Goal: Transaction & Acquisition: Purchase product/service

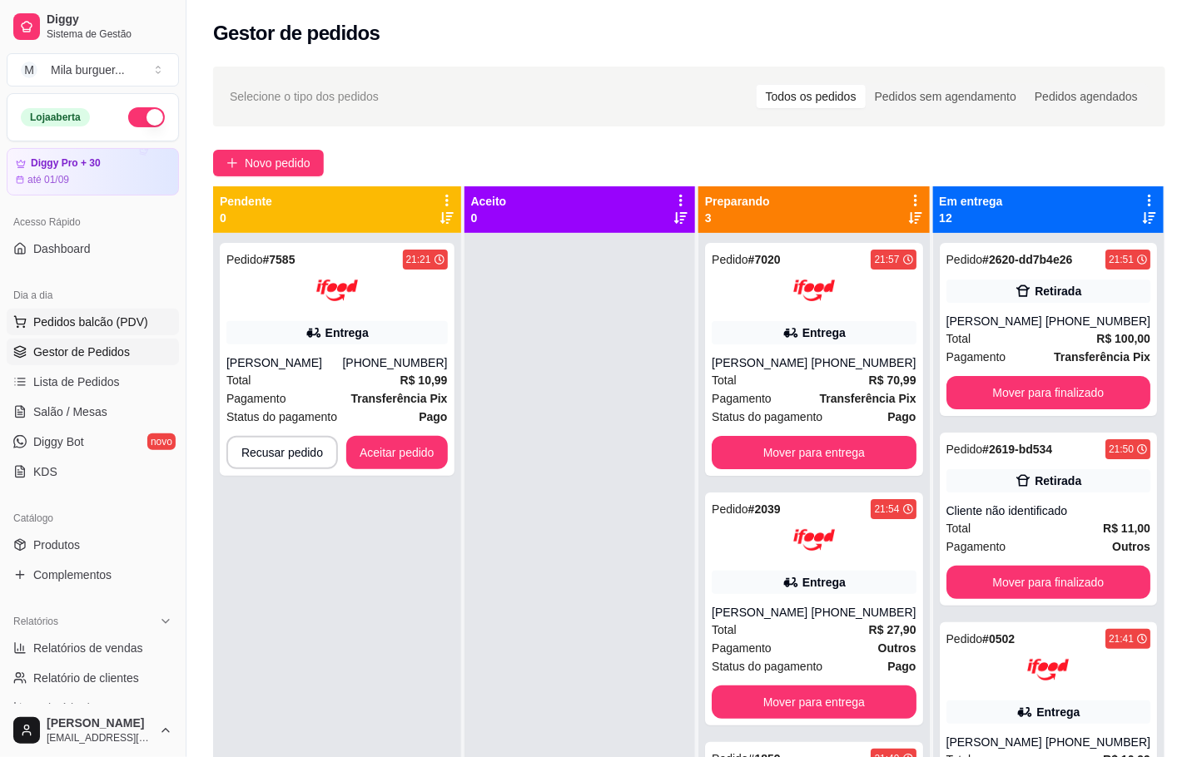
click at [71, 330] on span "Pedidos balcão (PDV)" at bounding box center [90, 322] width 115 height 17
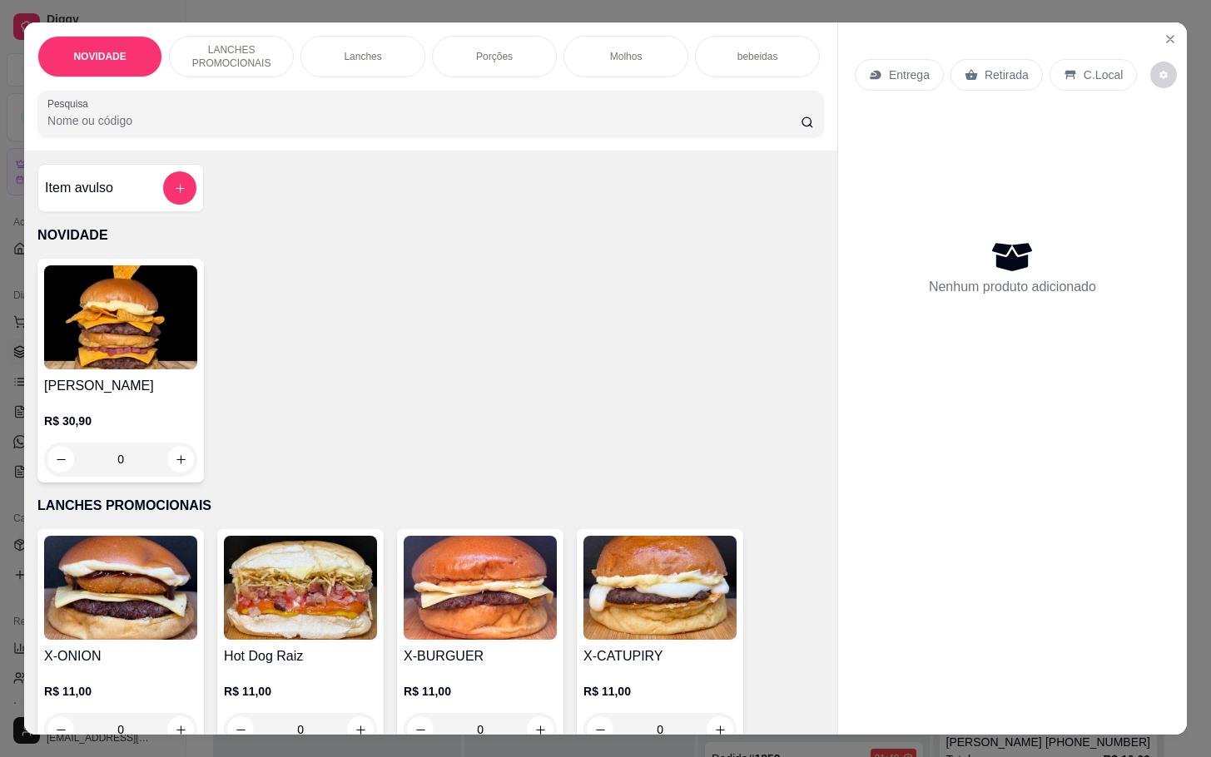
scroll to position [375, 0]
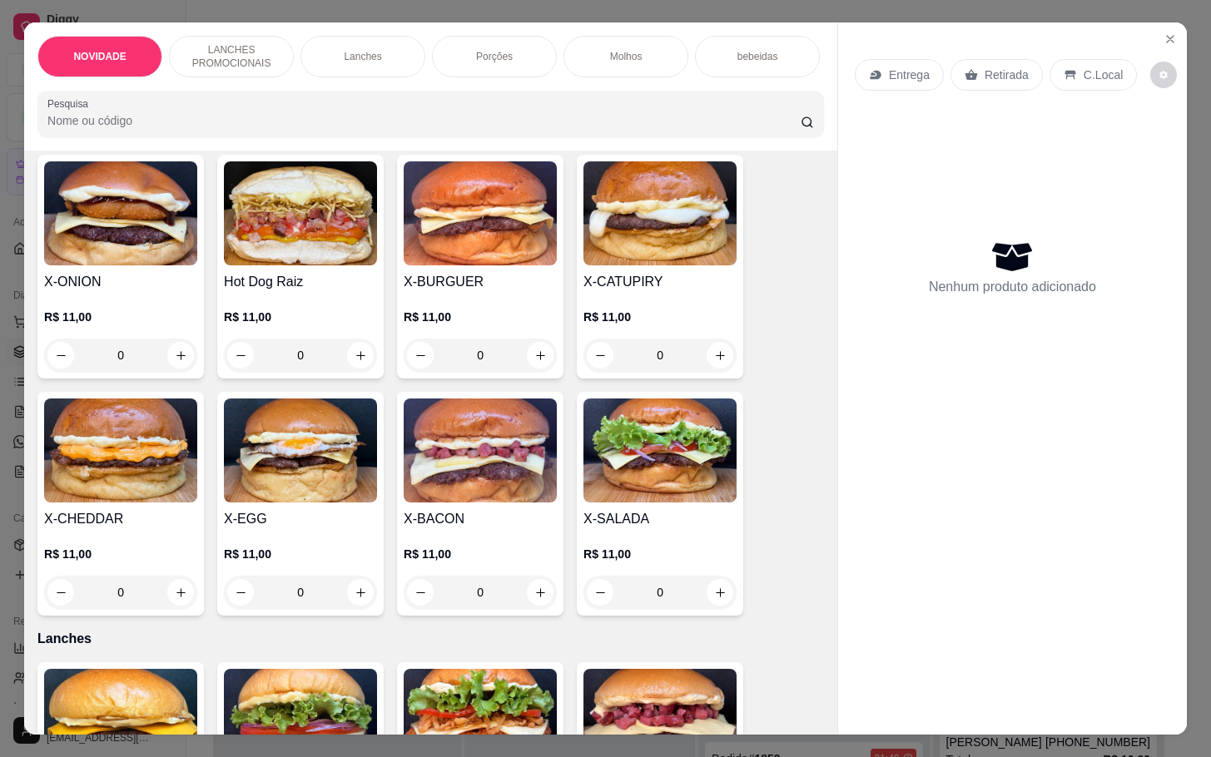
click at [645, 529] on h4 "X-SALADA" at bounding box center [659, 519] width 153 height 20
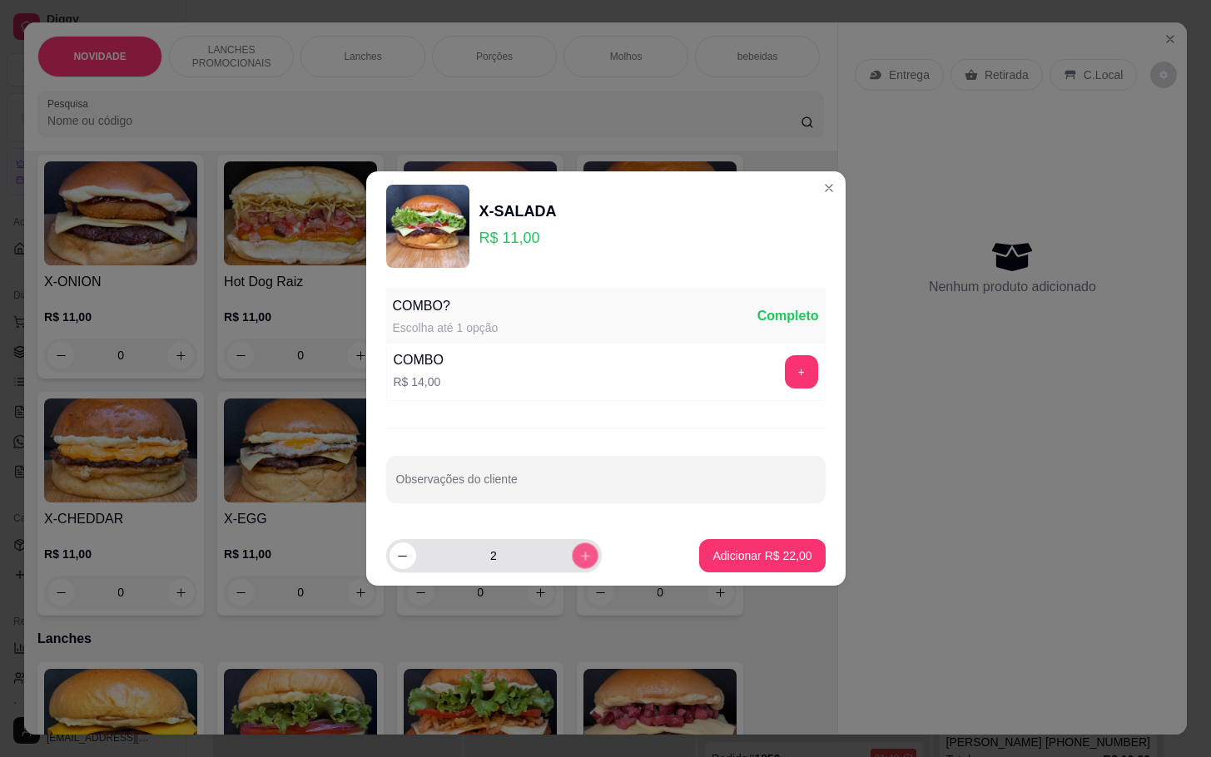
click at [578, 562] on button "increase-product-quantity" at bounding box center [585, 556] width 26 height 26
click at [579, 562] on icon "increase-product-quantity" at bounding box center [585, 556] width 12 height 12
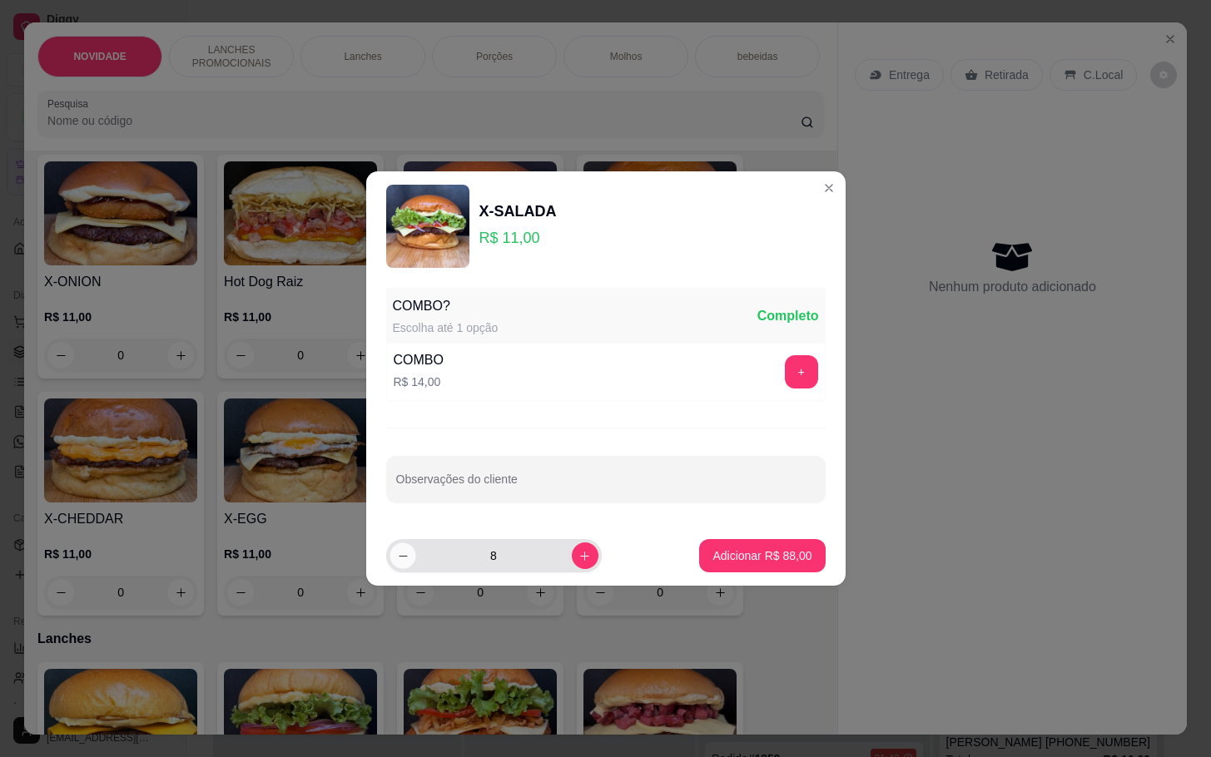
click at [407, 560] on icon "decrease-product-quantity" at bounding box center [402, 556] width 12 height 12
type input "7"
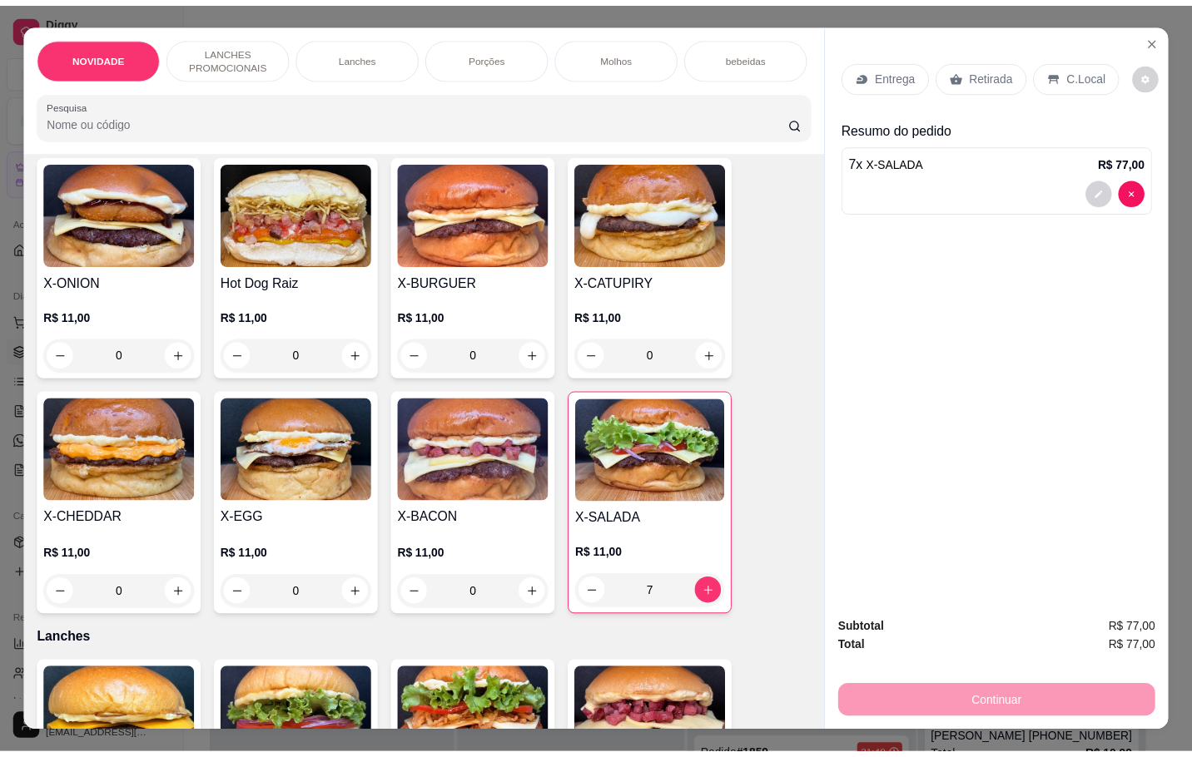
scroll to position [250, 0]
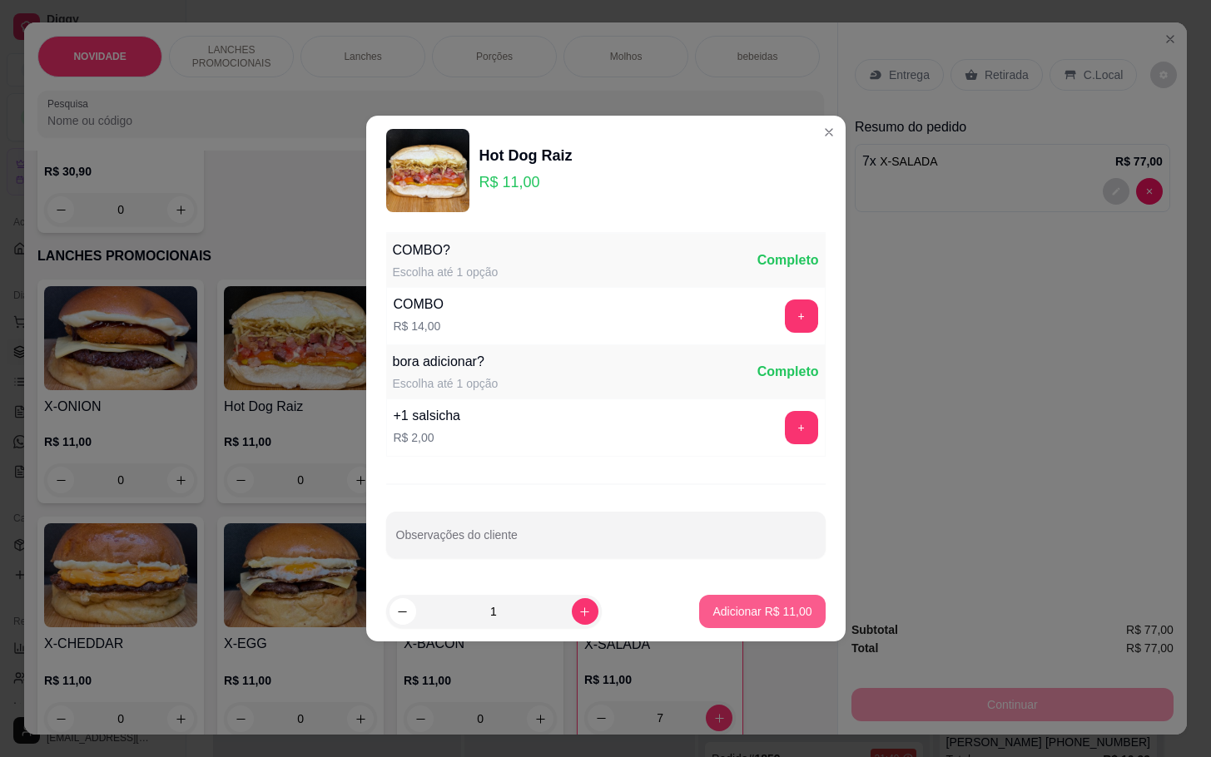
click at [797, 610] on button "Adicionar R$ 11,00" at bounding box center [762, 611] width 126 height 33
type input "1"
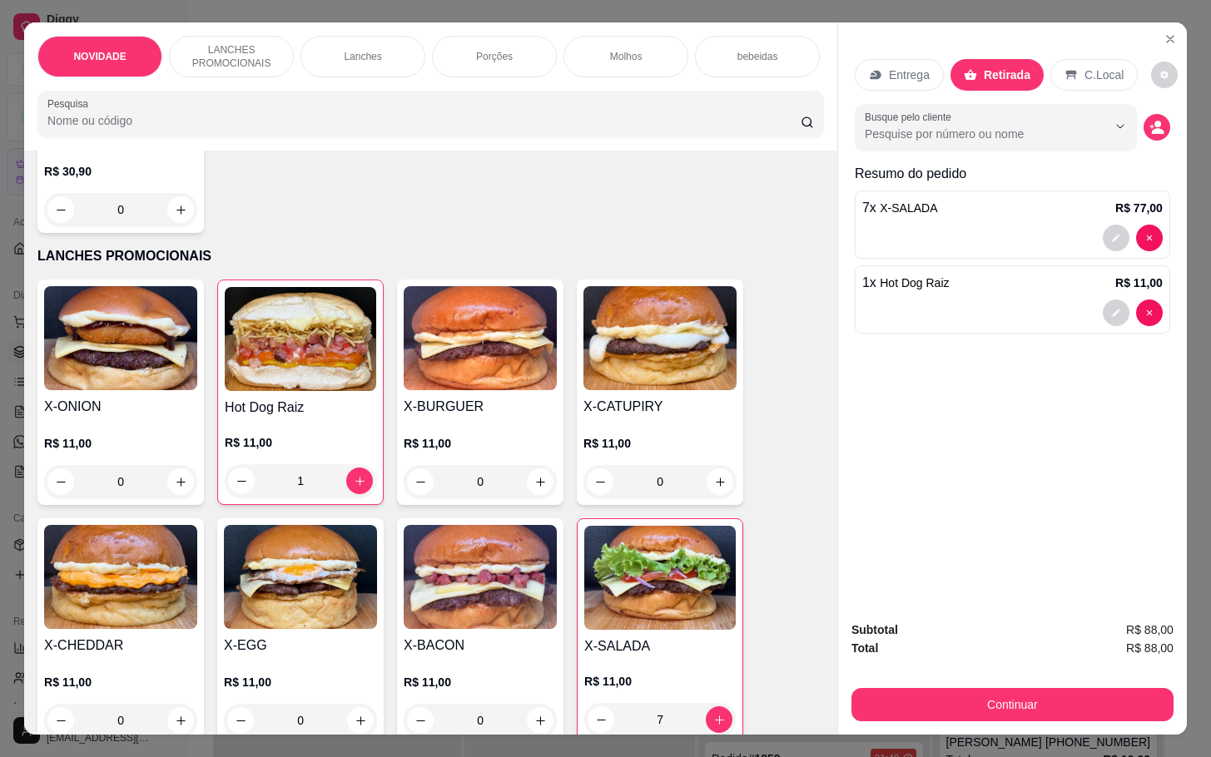
click at [957, 724] on div "Subtotal R$ 88,00 Total R$ 88,00 Continuar" at bounding box center [1012, 671] width 349 height 127
click at [959, 724] on div "Subtotal R$ 88,00 Total R$ 88,00 Continuar" at bounding box center [1012, 671] width 349 height 127
click at [1001, 700] on button "Continuar" at bounding box center [1013, 704] width 322 height 33
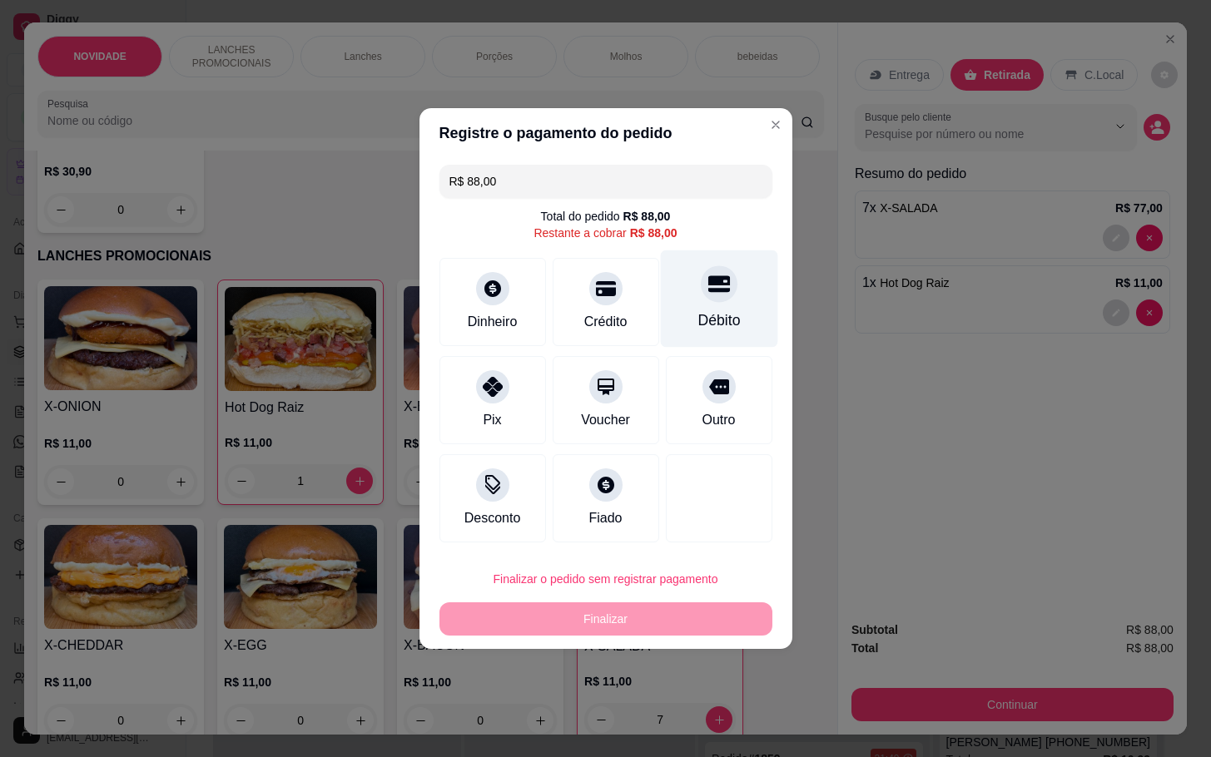
click at [722, 328] on div "Débito" at bounding box center [719, 321] width 42 height 22
type input "R$ 0,00"
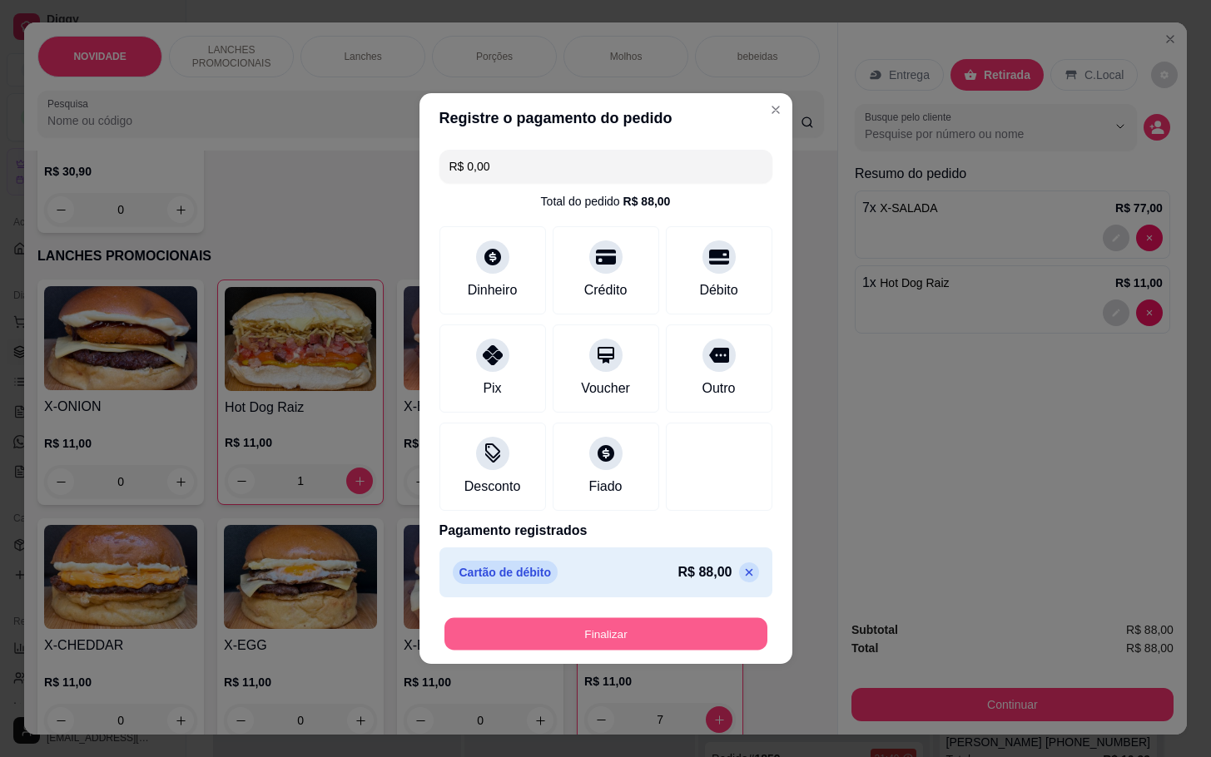
click at [694, 625] on button "Finalizar" at bounding box center [605, 634] width 323 height 32
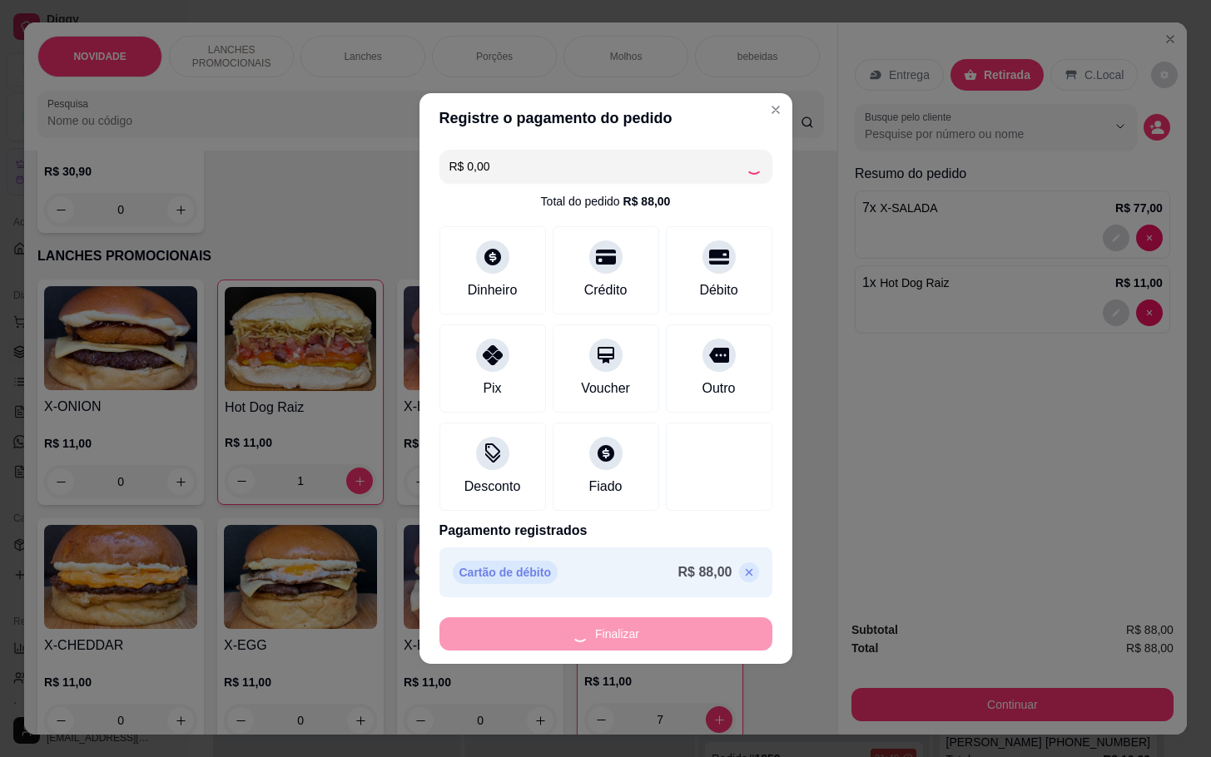
type input "0"
